Goal: Transaction & Acquisition: Purchase product/service

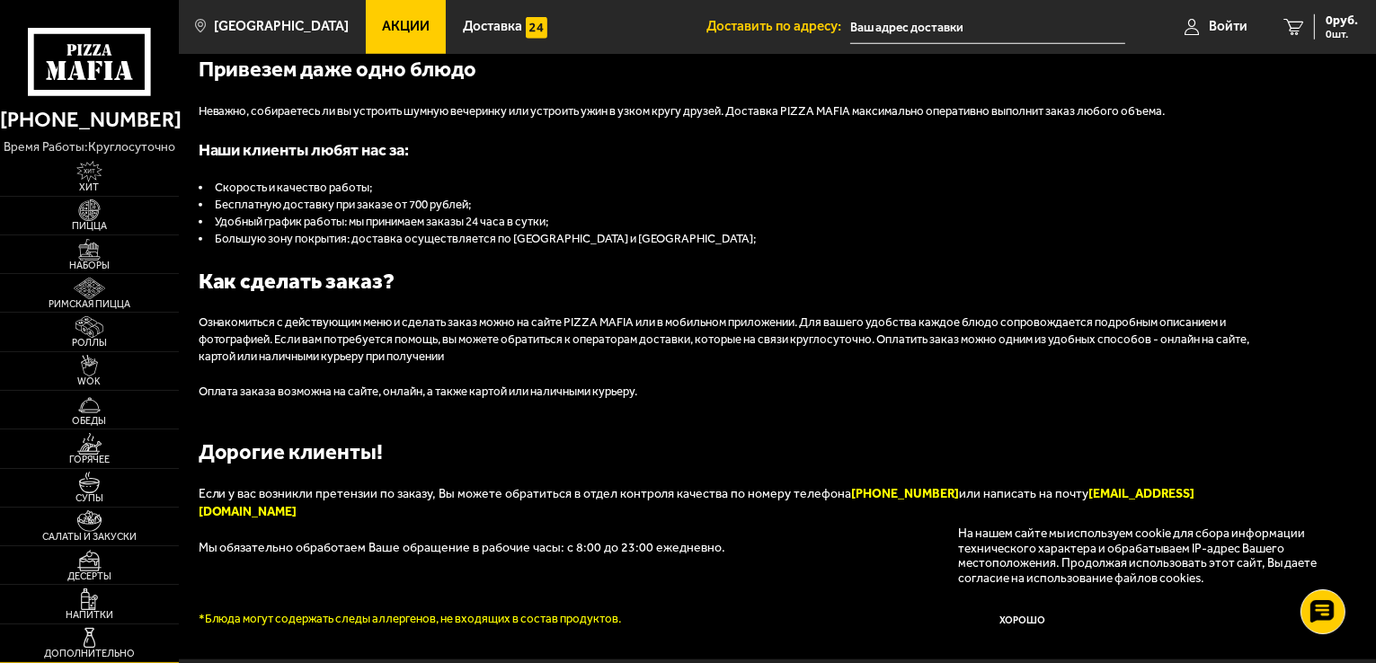
scroll to position [1708, 0]
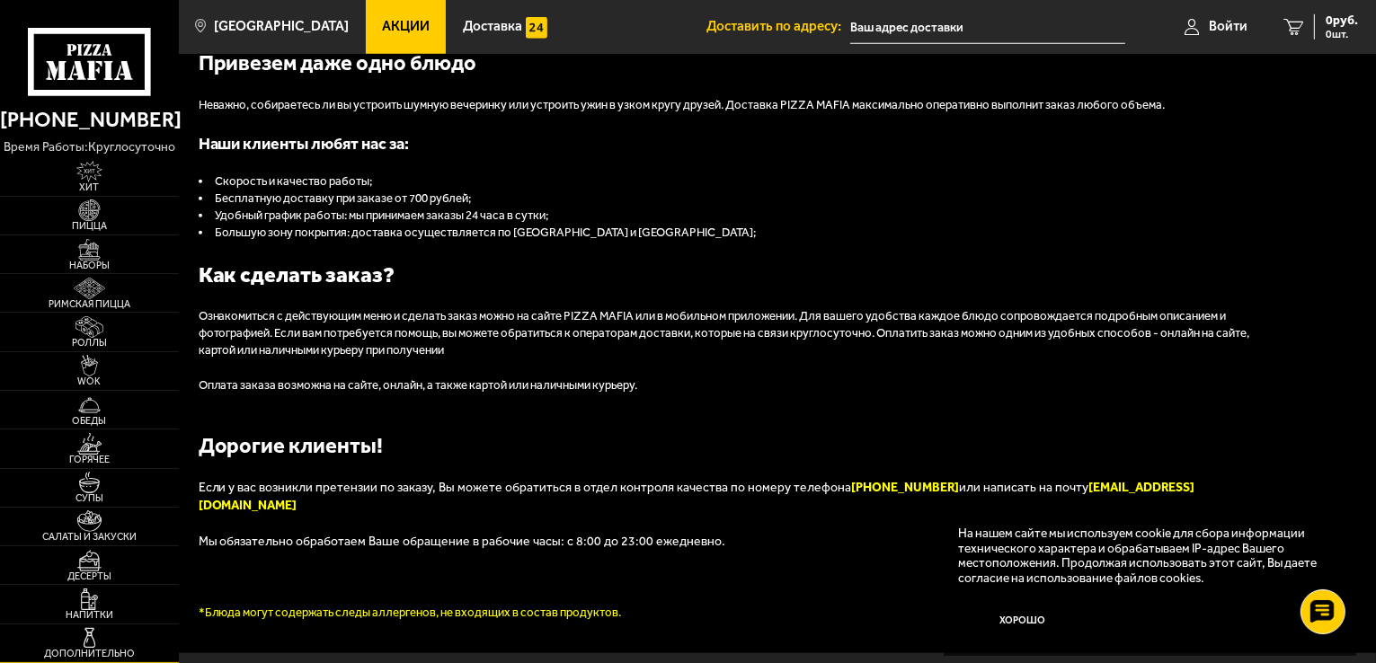
click at [90, 637] on img at bounding box center [89, 638] width 55 height 22
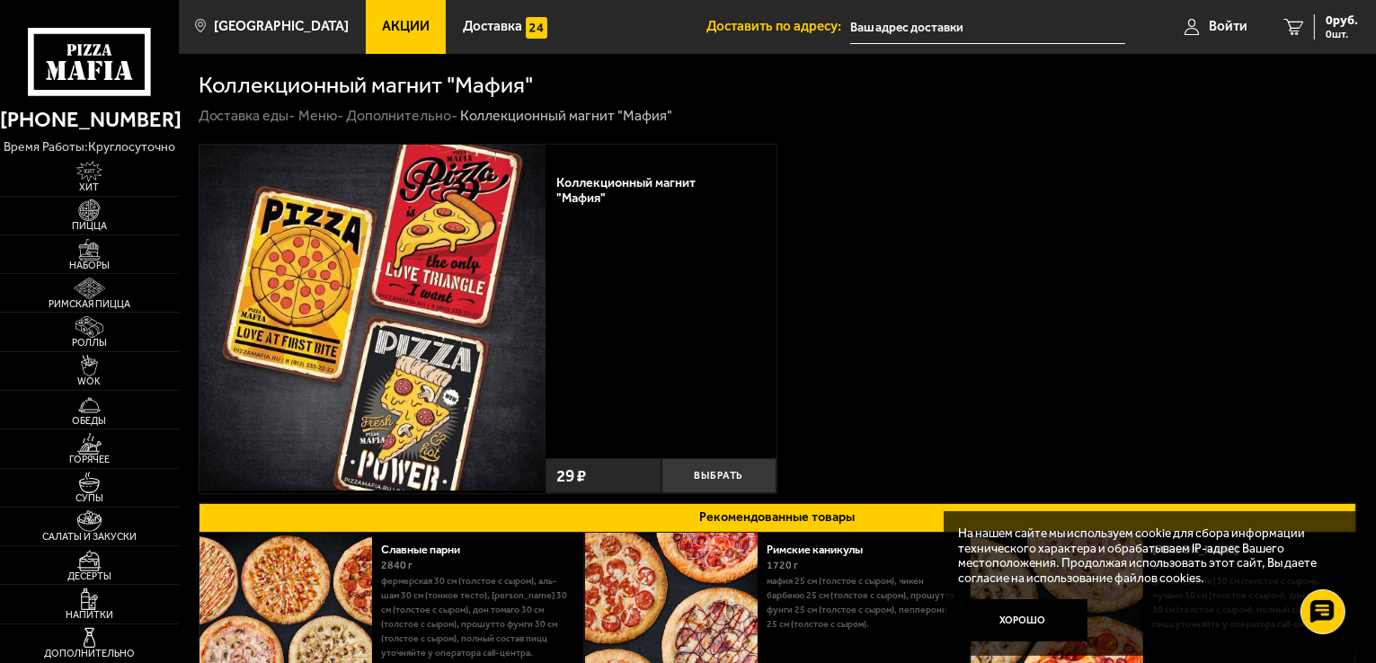
click at [424, 238] on img at bounding box center [373, 318] width 346 height 346
